Goal: Information Seeking & Learning: Learn about a topic

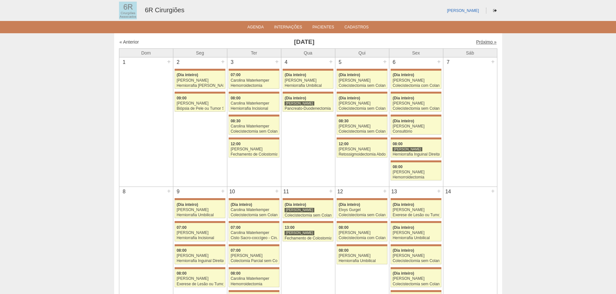
click at [476, 44] on link "Próximo »" at bounding box center [486, 41] width 20 height 5
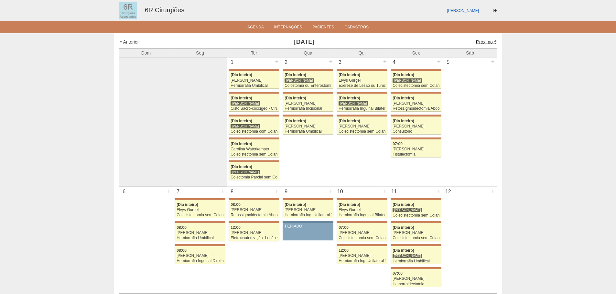
click at [476, 44] on link "Próximo »" at bounding box center [486, 41] width 20 height 5
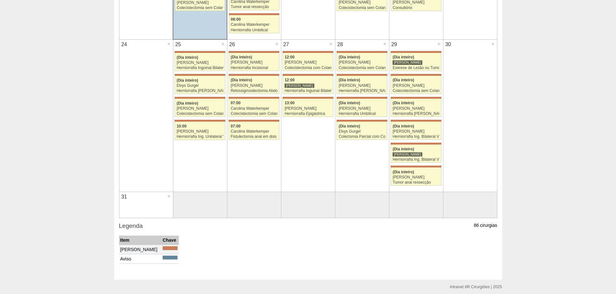
scroll to position [452, 0]
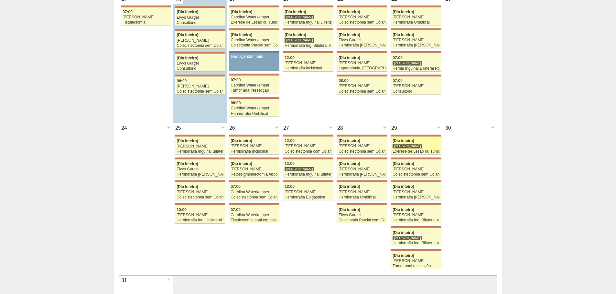
click at [420, 154] on link "71299 Bruno Bulisani (Dia inteiro) Bruno Bulisani Exerese de Lesão ou Tumor de …" at bounding box center [415, 146] width 50 height 18
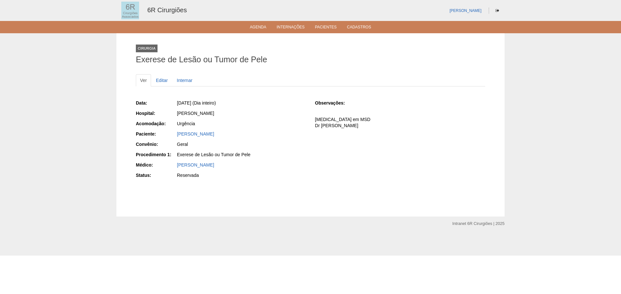
drag, startPoint x: 253, startPoint y: 137, endPoint x: 176, endPoint y: 133, distance: 77.0
click at [176, 133] on div "ELENICE DE ALMEIDA CARMO" at bounding box center [241, 135] width 130 height 8
copy link "ELENICE DE ALMEIDA CARMO"
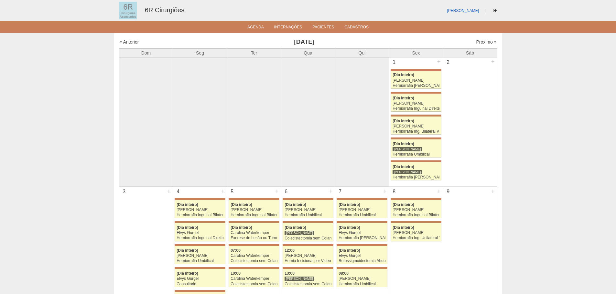
scroll to position [451, 0]
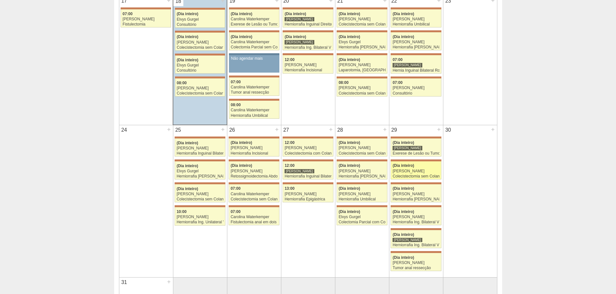
click at [419, 175] on div "Colecistectomia sem Colangiografia VL" at bounding box center [415, 177] width 47 height 4
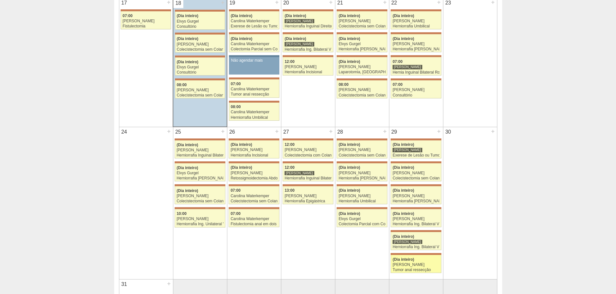
scroll to position [449, 0]
click at [407, 194] on div "[PERSON_NAME]" at bounding box center [415, 196] width 47 height 4
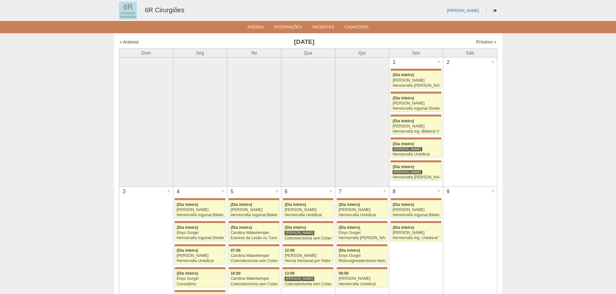
scroll to position [447, 0]
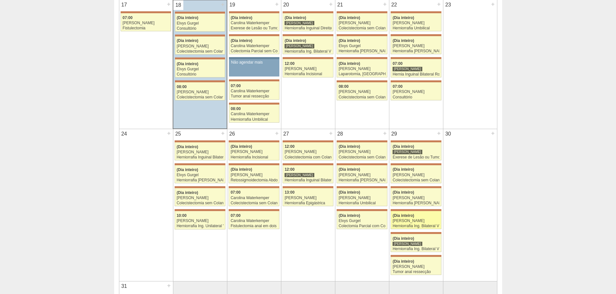
click at [427, 223] on div "Gabriel Lopes" at bounding box center [415, 221] width 47 height 4
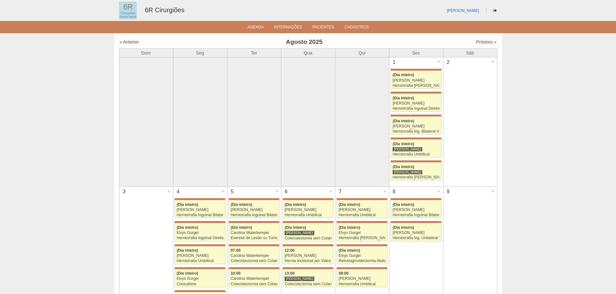
scroll to position [447, 0]
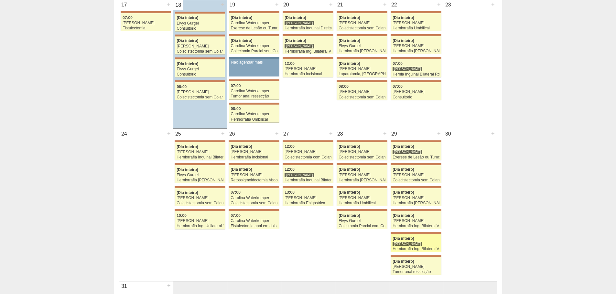
click at [423, 239] on div "(Dia inteiro)" at bounding box center [415, 239] width 47 height 4
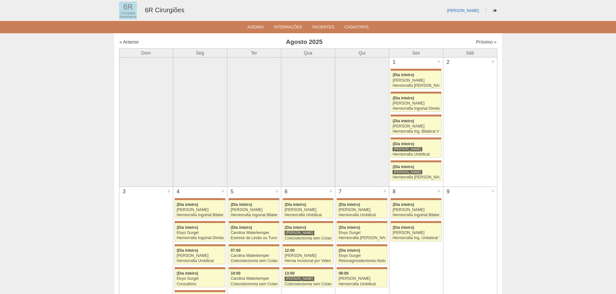
scroll to position [447, 0]
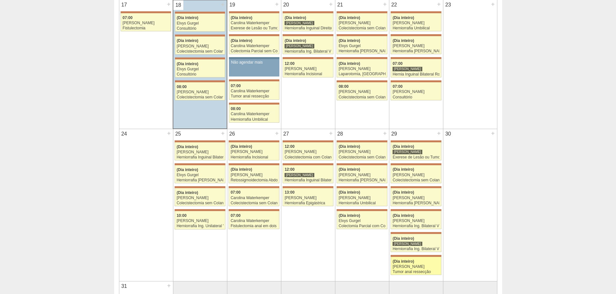
click at [408, 266] on div "Juliana Giangiardi" at bounding box center [415, 267] width 47 height 4
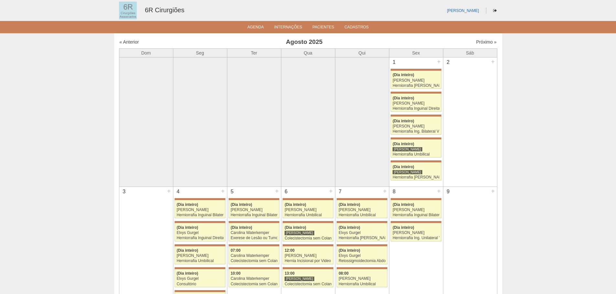
scroll to position [447, 0]
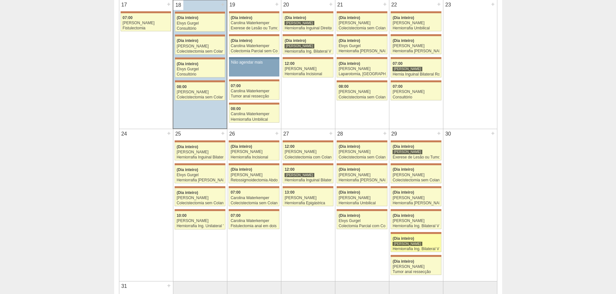
click at [431, 248] on div "Herniorrafia Ing. Bilateral VL" at bounding box center [415, 249] width 47 height 4
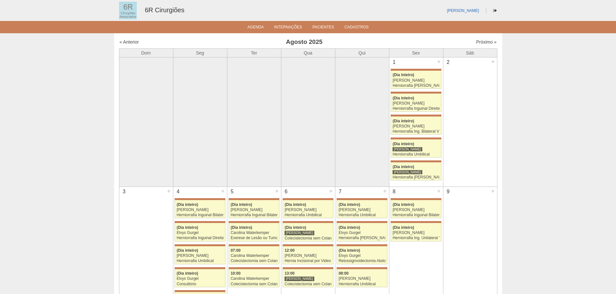
scroll to position [447, 0]
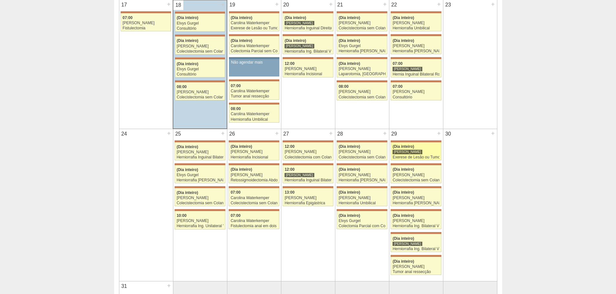
click at [428, 149] on div "(Dia inteiro)" at bounding box center [415, 147] width 47 height 4
